Goal: Task Accomplishment & Management: Manage account settings

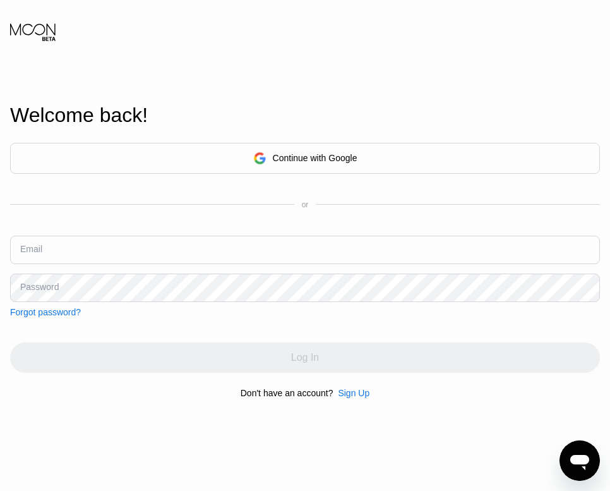
click at [325, 250] on input "text" at bounding box center [305, 250] width 590 height 28
type input "[EMAIL_ADDRESS][DOMAIN_NAME]"
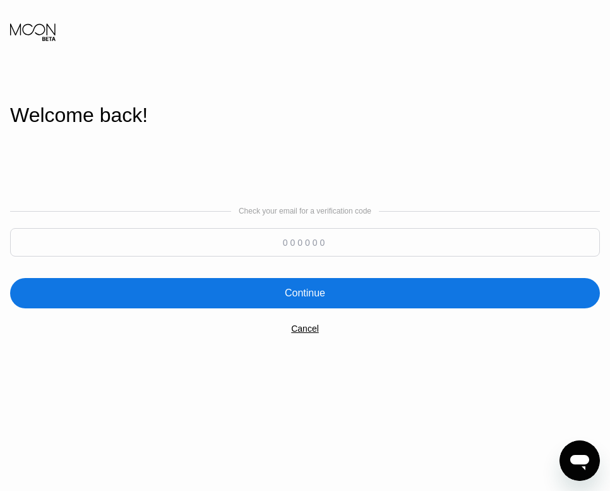
click at [402, 237] on input at bounding box center [305, 242] width 590 height 28
click at [303, 330] on div "Cancel" at bounding box center [305, 329] width 28 height 10
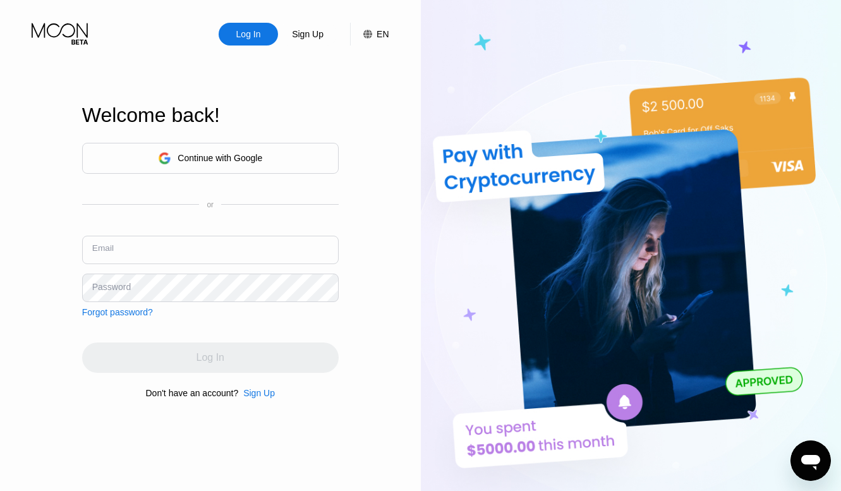
click at [280, 246] on input "text" at bounding box center [210, 250] width 257 height 28
type input "[EMAIL_ADDRESS][DOMAIN_NAME]"
